Goal: Information Seeking & Learning: Learn about a topic

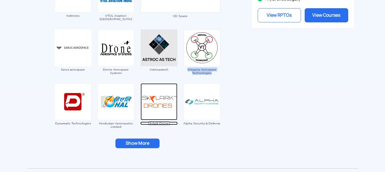
click at [152, 108] on img at bounding box center [159, 101] width 37 height 37
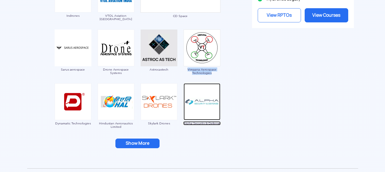
click at [207, 102] on img at bounding box center [202, 101] width 37 height 37
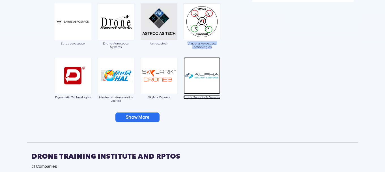
scroll to position [679, 0]
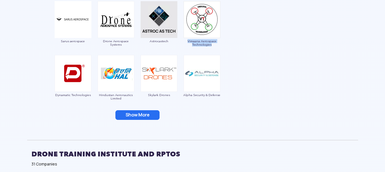
click at [146, 117] on button "Show More" at bounding box center [137, 115] width 44 height 10
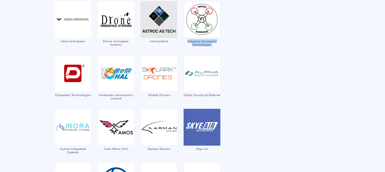
scroll to position [707, 0]
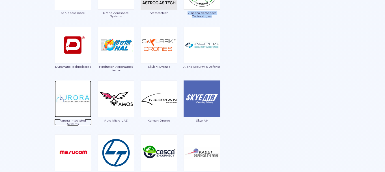
click at [82, 103] on img at bounding box center [73, 98] width 37 height 37
click at [60, 98] on img at bounding box center [73, 98] width 37 height 37
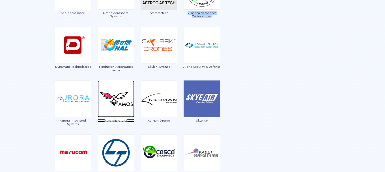
click at [114, 102] on img at bounding box center [116, 98] width 37 height 37
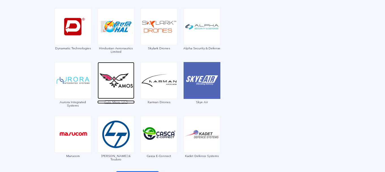
scroll to position [736, 0]
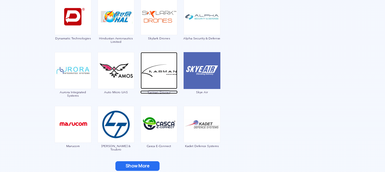
click at [167, 79] on img at bounding box center [159, 70] width 37 height 37
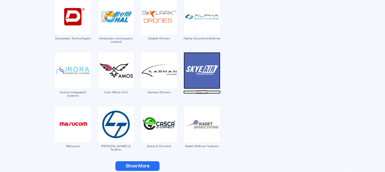
click at [202, 71] on img at bounding box center [202, 70] width 37 height 37
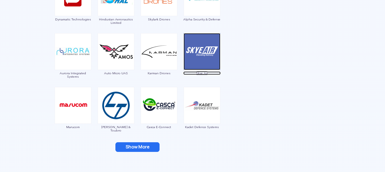
scroll to position [792, 0]
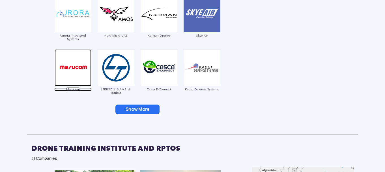
click at [78, 68] on img at bounding box center [73, 67] width 37 height 37
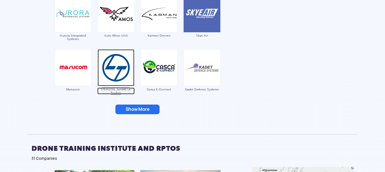
click at [119, 69] on img at bounding box center [116, 67] width 37 height 37
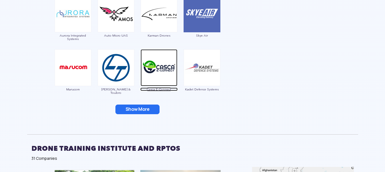
drag, startPoint x: 163, startPoint y: 65, endPoint x: 152, endPoint y: 70, distance: 11.6
click at [152, 70] on img at bounding box center [159, 67] width 37 height 37
click at [160, 70] on img at bounding box center [159, 67] width 37 height 37
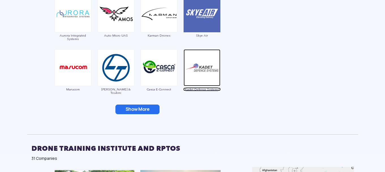
click at [197, 75] on img at bounding box center [202, 67] width 37 height 37
